Goal: Find specific page/section: Find specific page/section

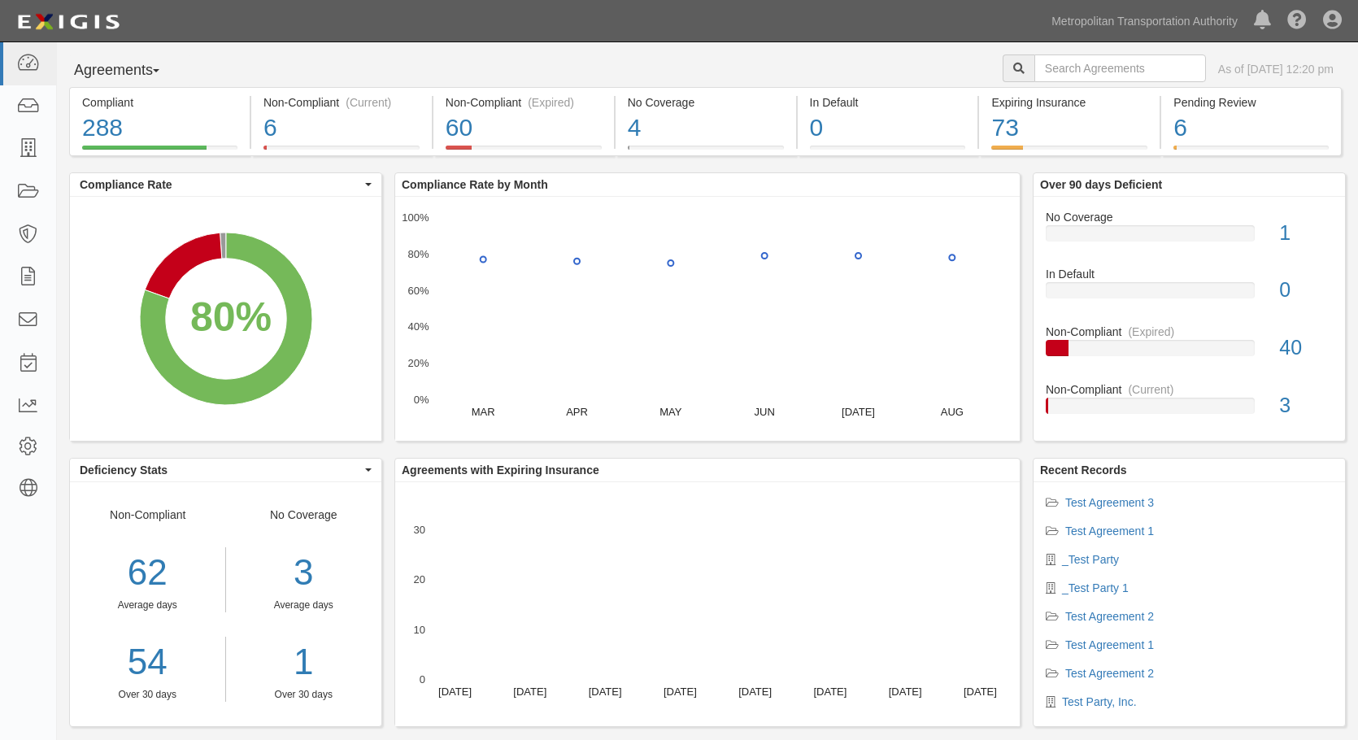
click at [1346, 166] on div "Compliant 288 80% (288 out of 358 agreements) Non-Compliant (Current) 6 2% (6 o…" at bounding box center [707, 415] width 1301 height 656
click at [1148, 19] on link "Metropolitan Transportation Authority" at bounding box center [1144, 21] width 202 height 33
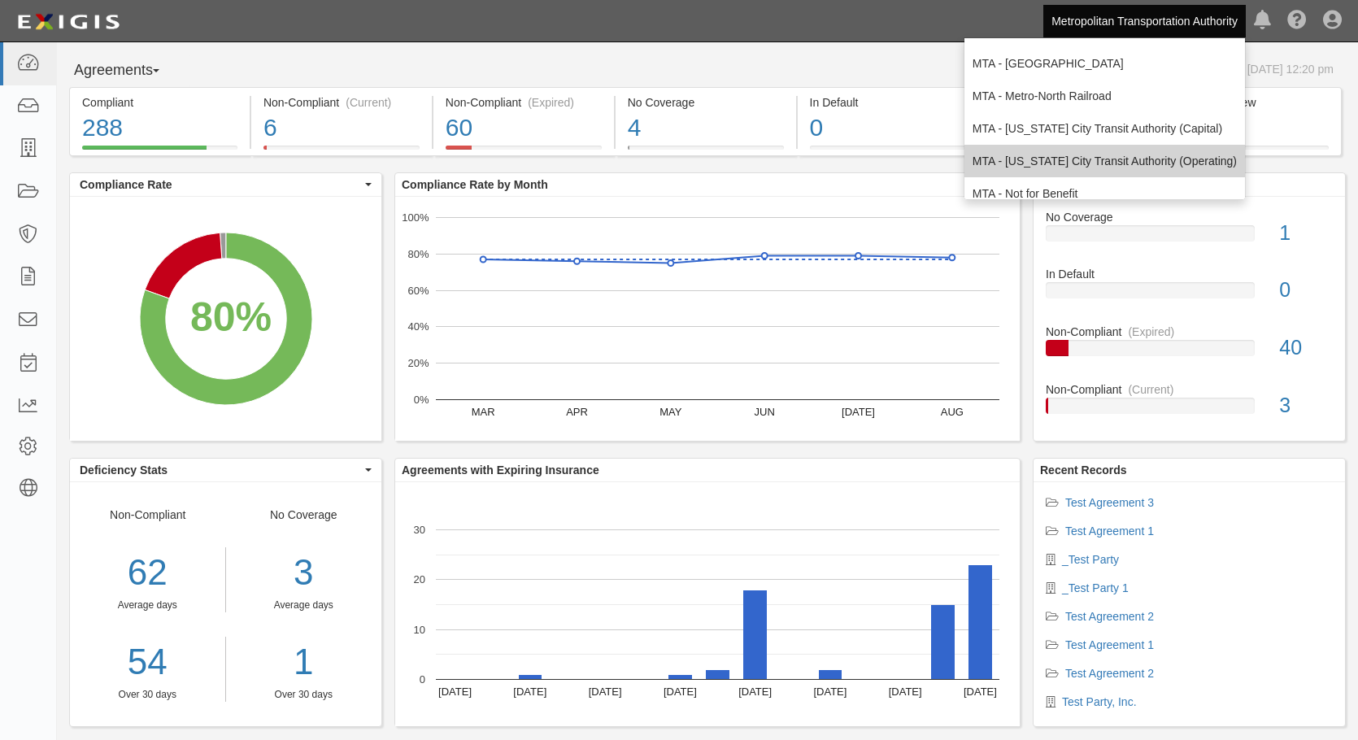
scroll to position [305, 0]
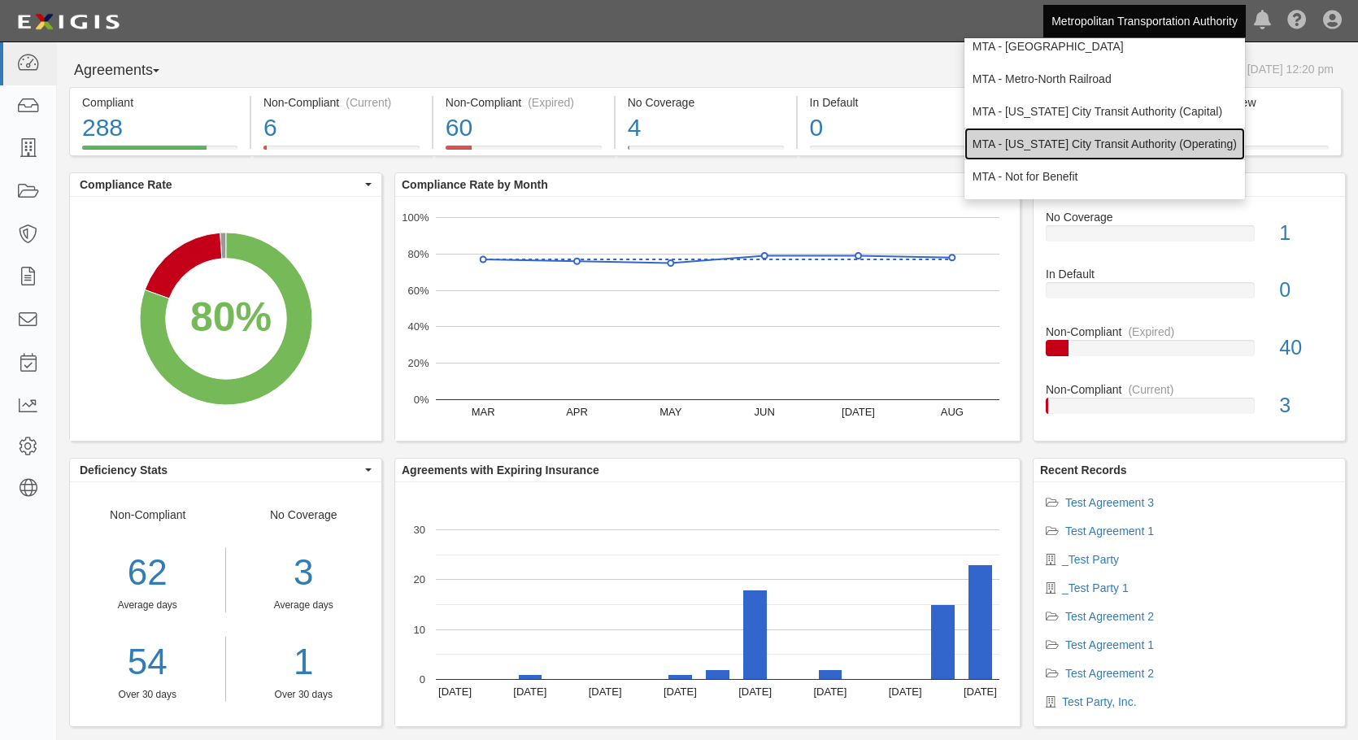
click at [1053, 137] on link "MTA - [US_STATE] City Transit Authority (Operating)" at bounding box center [1104, 144] width 280 height 33
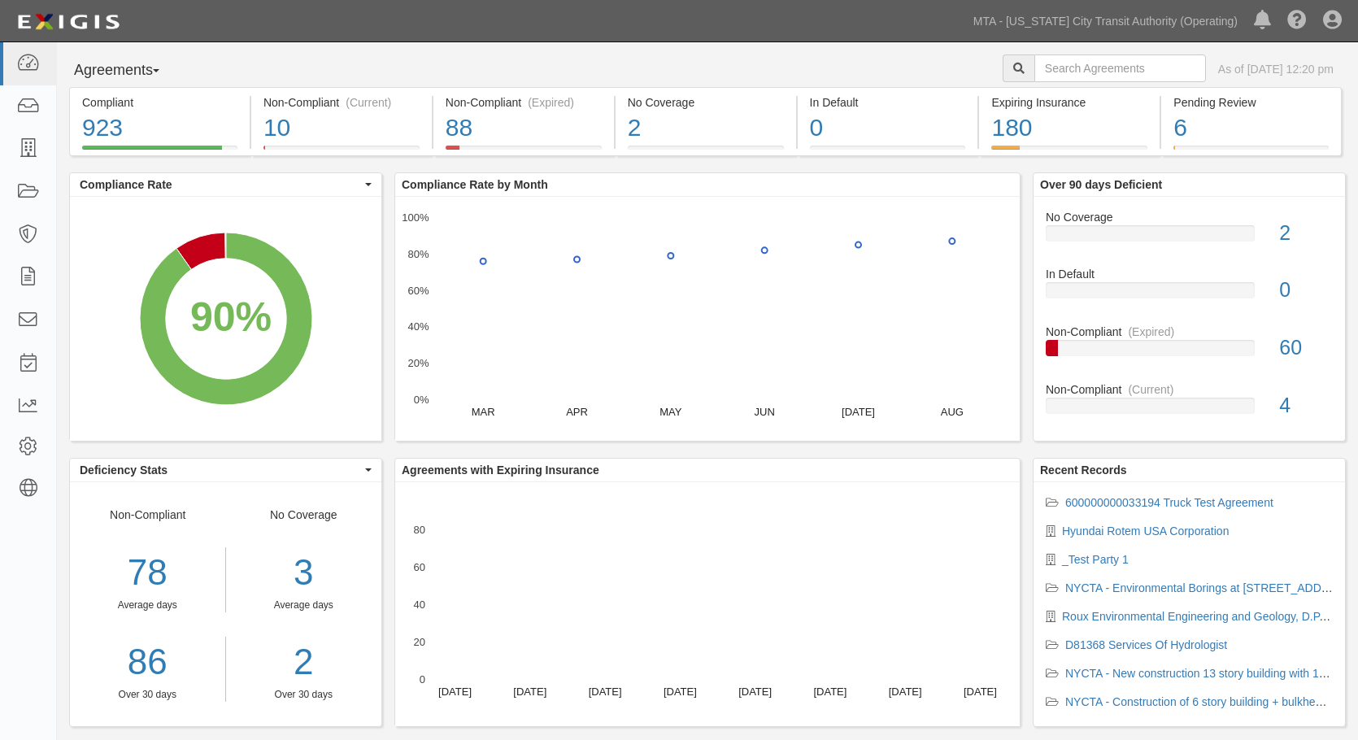
click at [1351, 167] on div "Compliant 923 90% (923 out of 1,023 agreements) Non-Compliant (Current) 10 1% (…" at bounding box center [707, 415] width 1301 height 656
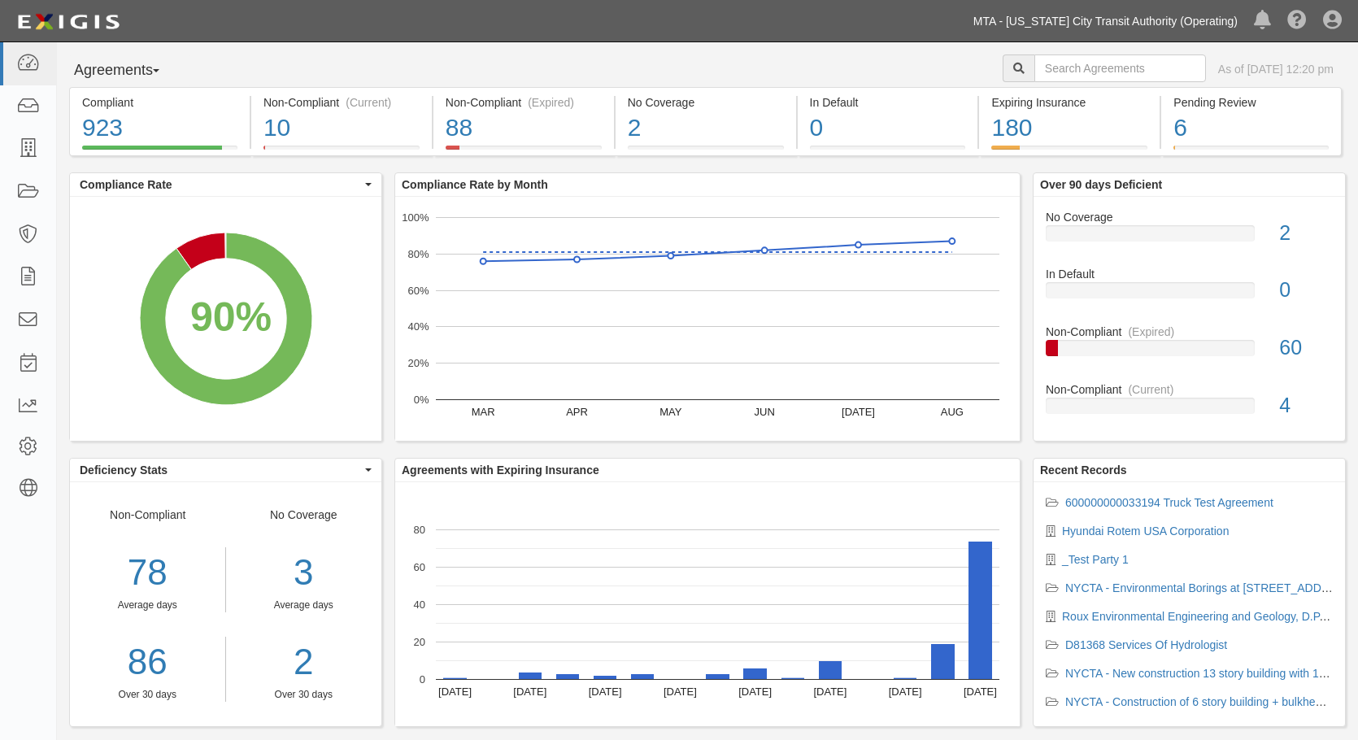
click at [1141, 12] on link "MTA - [US_STATE] City Transit Authority (Operating)" at bounding box center [1105, 21] width 280 height 33
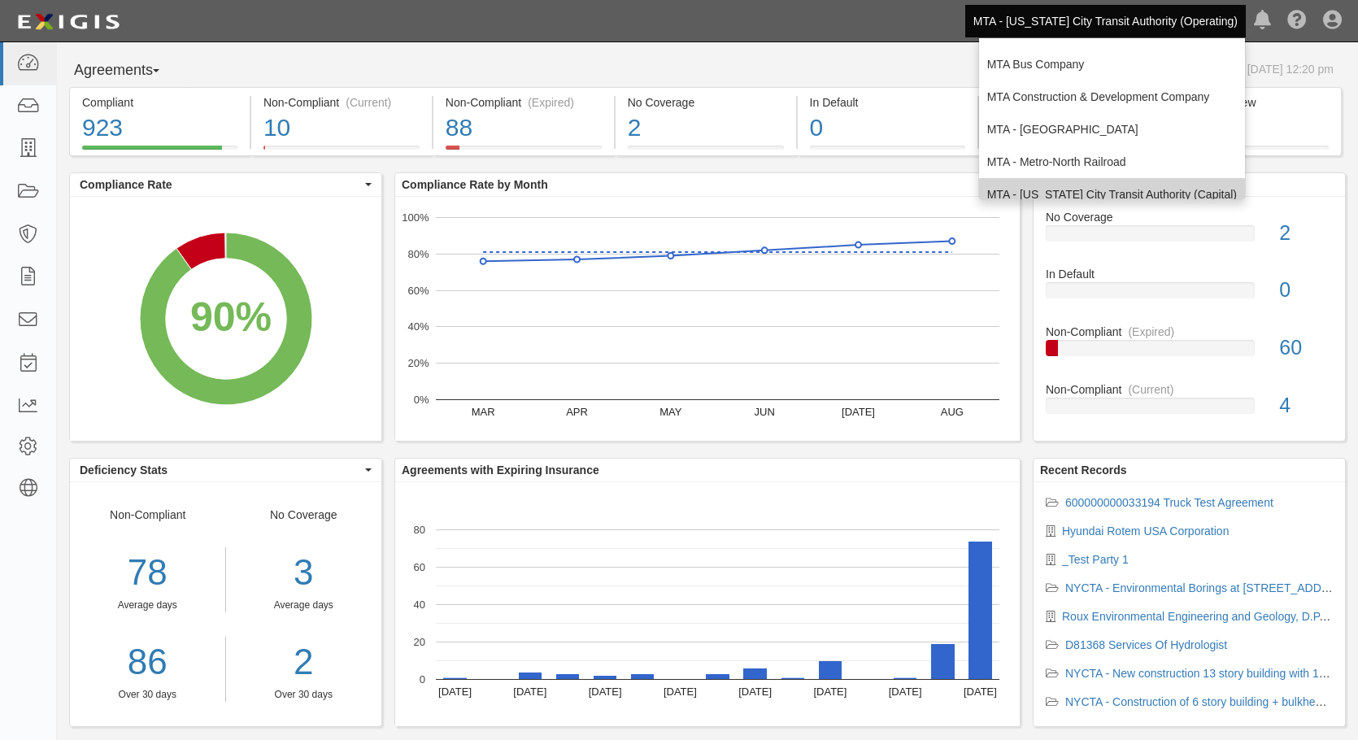
scroll to position [400, 0]
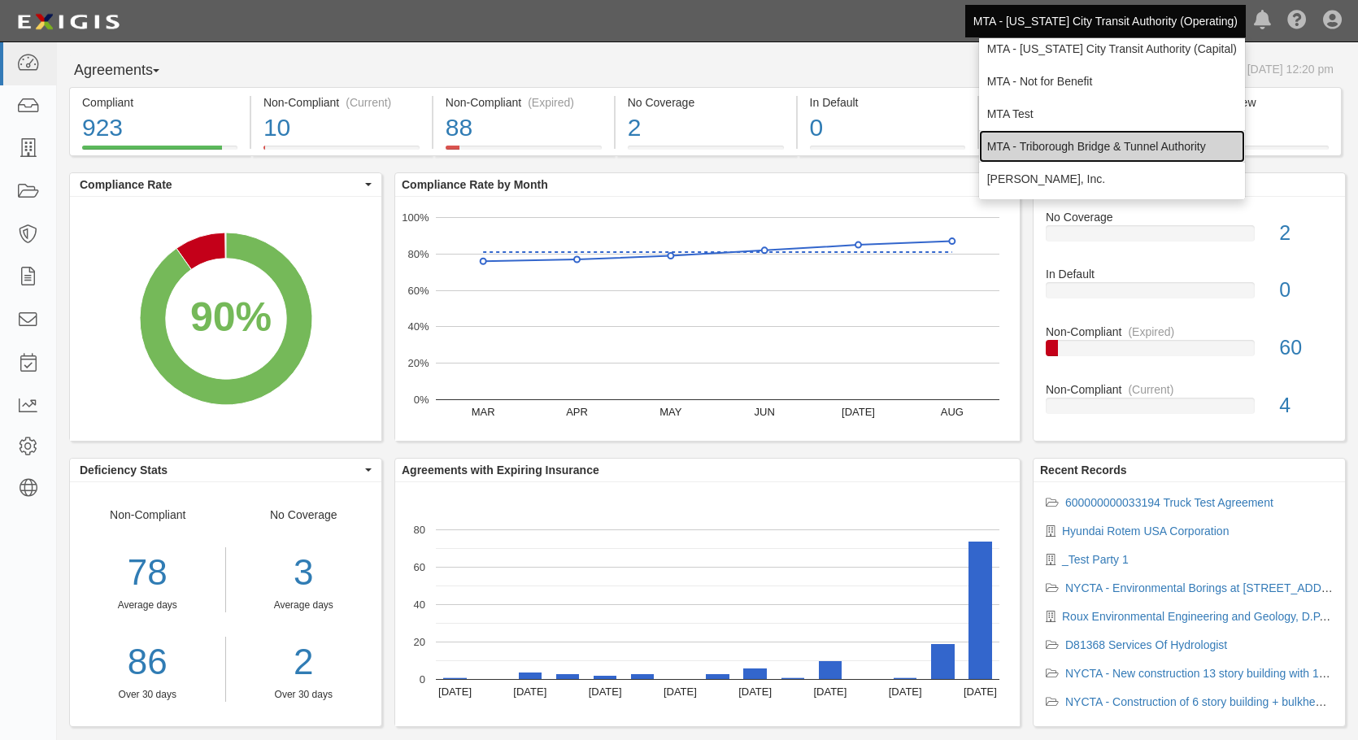
click at [1089, 141] on link "MTA - Triborough Bridge & Tunnel Authority" at bounding box center [1112, 146] width 266 height 33
